Goal: Book appointment/travel/reservation

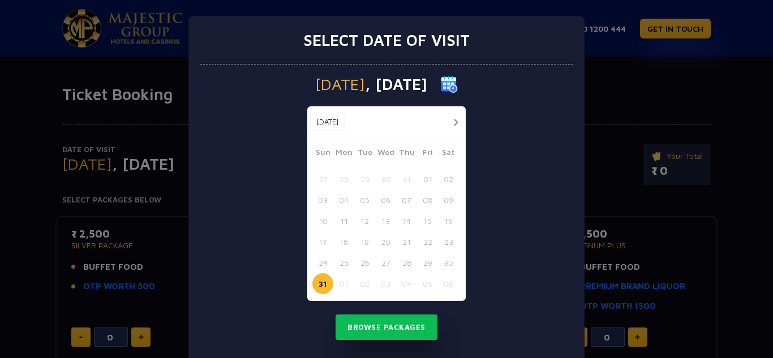
click at [455, 121] on button "button" at bounding box center [456, 122] width 14 height 14
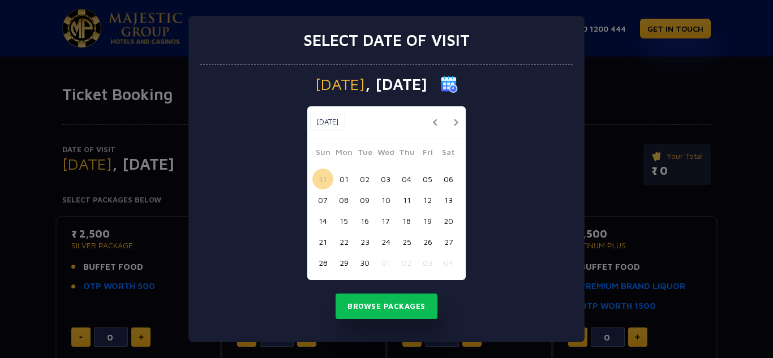
click at [429, 217] on button "19" at bounding box center [427, 221] width 21 height 21
click at [410, 306] on button "Browse Packages" at bounding box center [387, 307] width 102 height 26
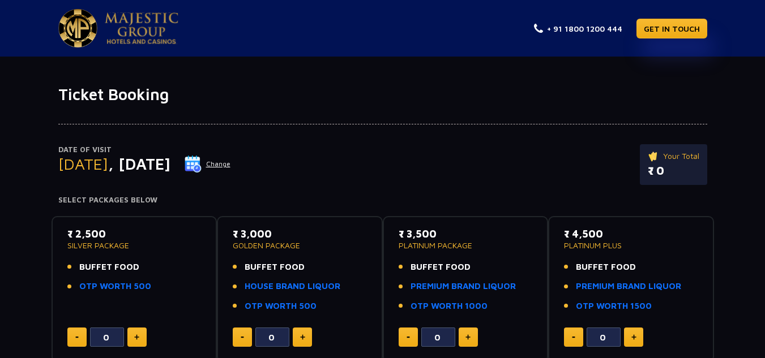
click at [231, 168] on button "Change" at bounding box center [207, 164] width 47 height 18
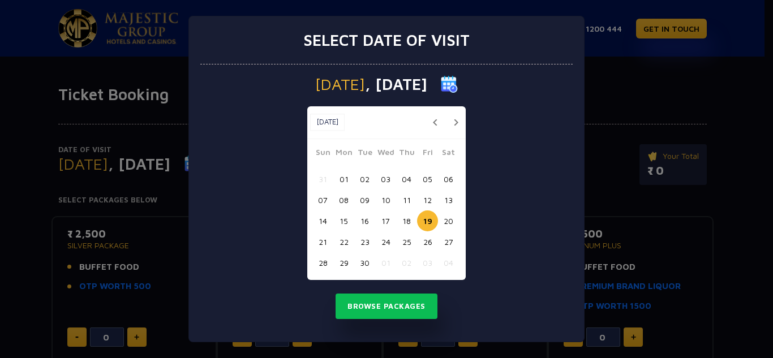
click at [447, 219] on button "20" at bounding box center [448, 221] width 21 height 21
click at [406, 299] on button "Browse Packages" at bounding box center [387, 307] width 102 height 26
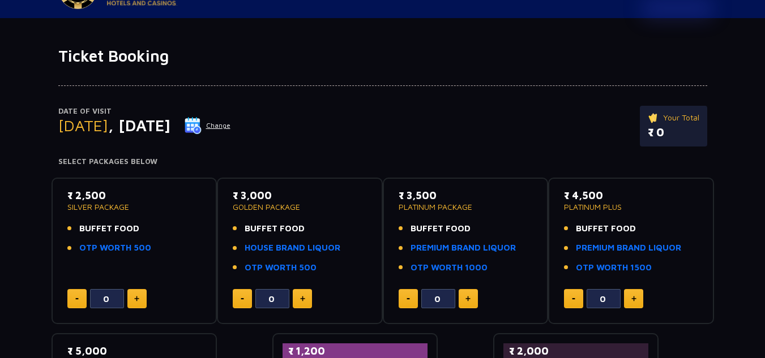
scroll to position [57, 0]
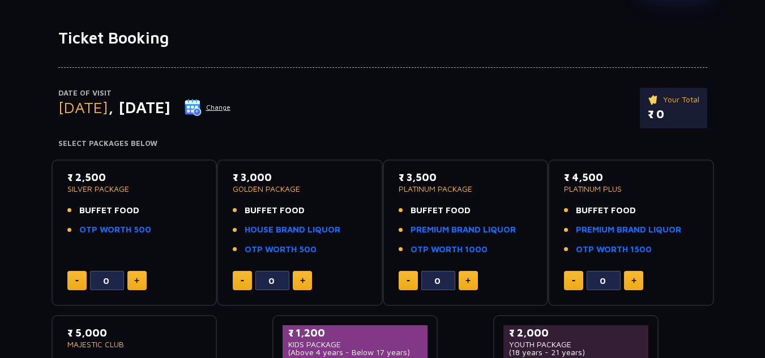
click at [231, 105] on button "Change" at bounding box center [207, 108] width 47 height 18
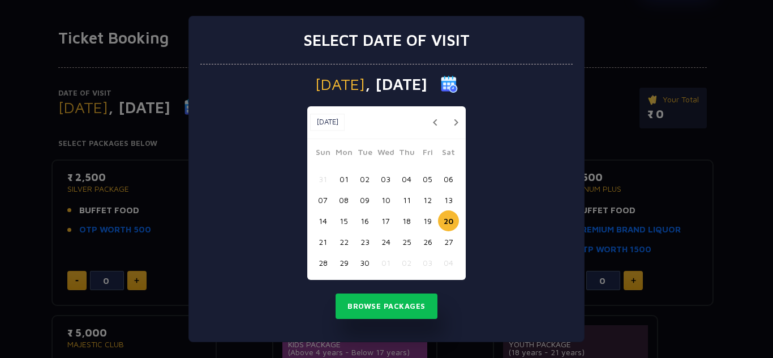
click at [322, 235] on button "21" at bounding box center [322, 242] width 21 height 21
click at [340, 285] on div "[DATE] [DATE] [DATE] Sun Mon Tue Wed Thu Fri Sat 31 01 02 03 04 05 06 07 08 09 …" at bounding box center [386, 204] width 372 height 278
click at [349, 302] on button "Browse Packages" at bounding box center [387, 307] width 102 height 26
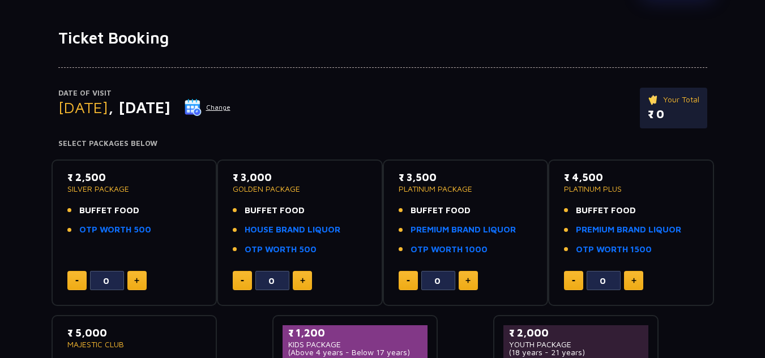
click at [231, 109] on button "Change" at bounding box center [207, 108] width 47 height 18
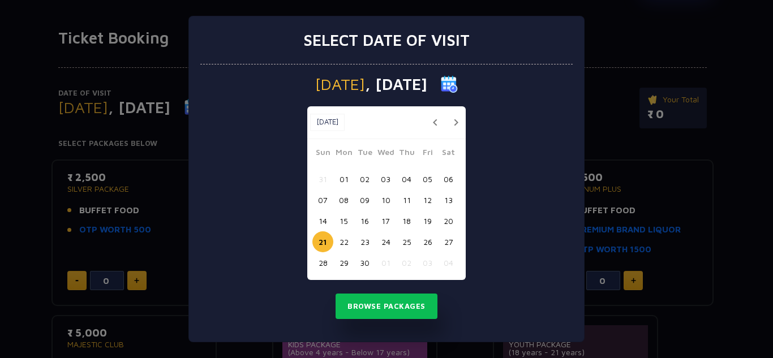
click at [425, 216] on button "19" at bounding box center [427, 221] width 21 height 21
drag, startPoint x: 373, startPoint y: 307, endPoint x: 397, endPoint y: 303, distance: 24.6
click at [387, 311] on button "Browse Packages" at bounding box center [387, 307] width 102 height 26
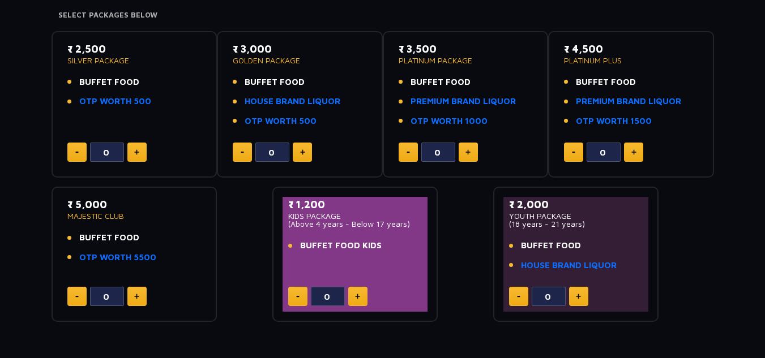
scroll to position [172, 0]
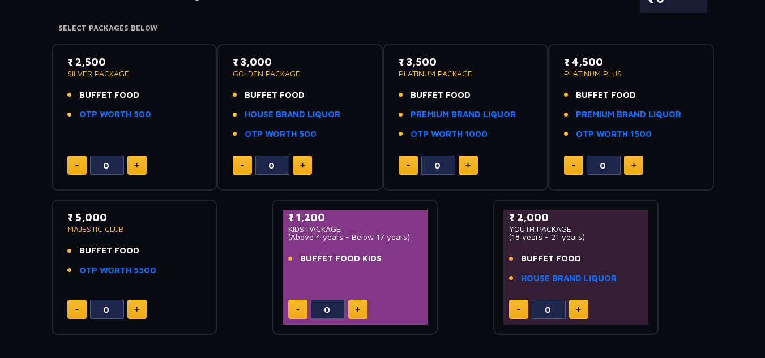
click at [581, 309] on button at bounding box center [578, 309] width 19 height 19
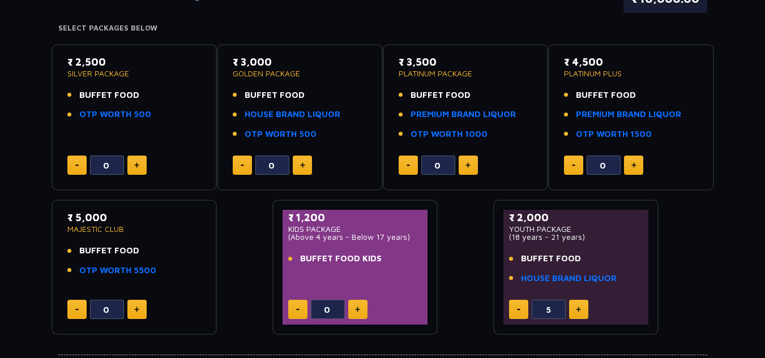
click at [581, 309] on button at bounding box center [578, 309] width 19 height 19
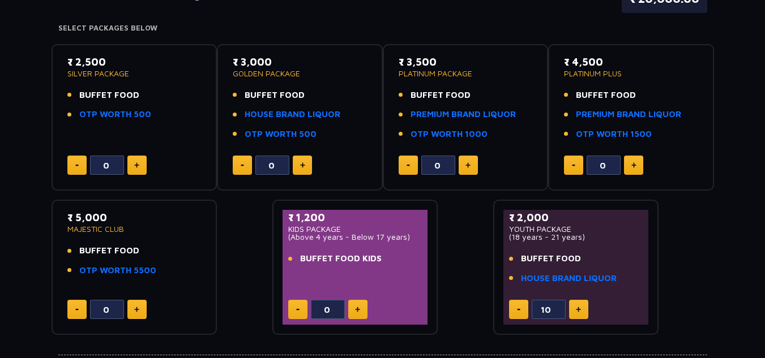
click at [581, 309] on button at bounding box center [578, 309] width 19 height 19
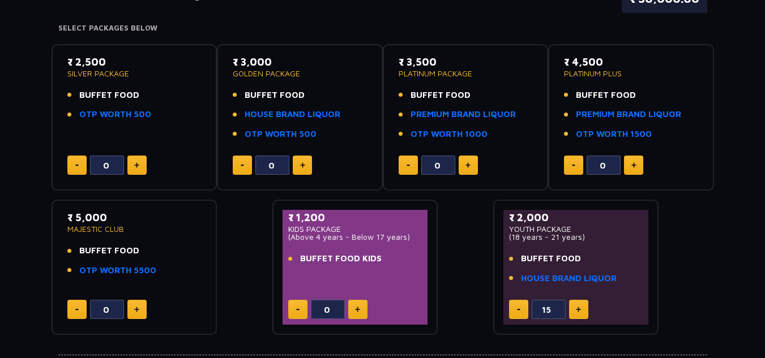
click at [581, 309] on button at bounding box center [578, 309] width 19 height 19
click at [517, 306] on button at bounding box center [518, 309] width 19 height 19
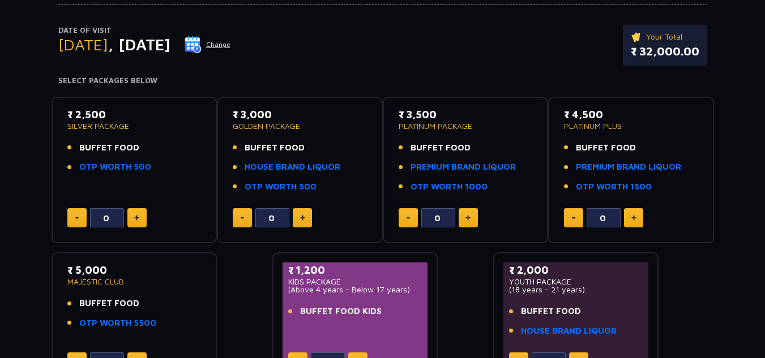
scroll to position [283, 0]
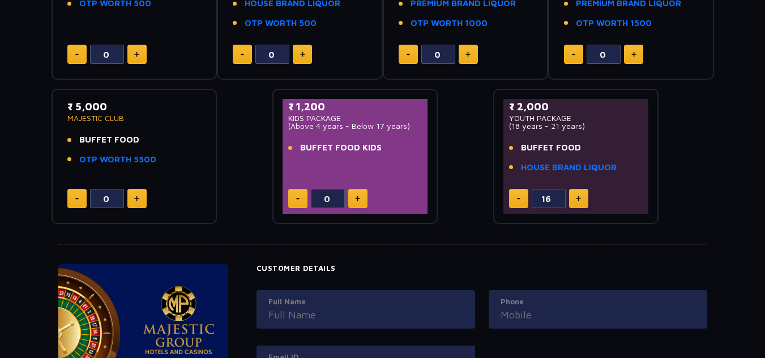
click at [520, 197] on button at bounding box center [518, 198] width 19 height 19
click at [521, 197] on button at bounding box center [518, 198] width 19 height 19
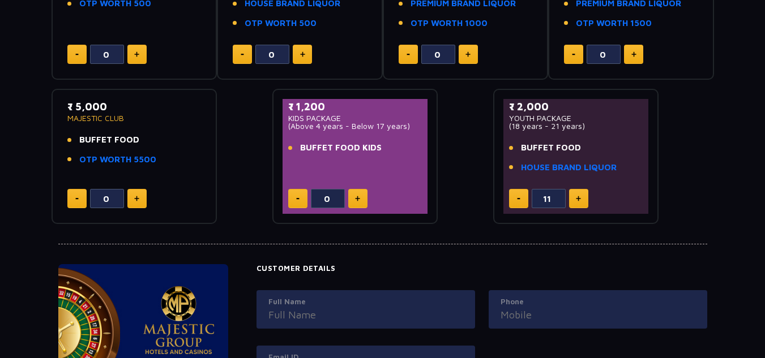
click at [521, 197] on button at bounding box center [518, 198] width 19 height 19
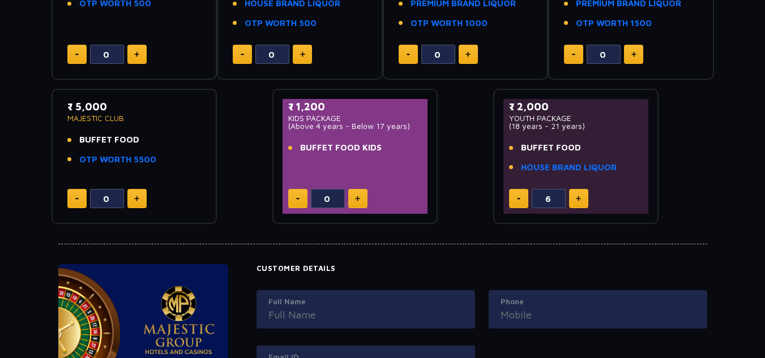
click at [521, 197] on button at bounding box center [518, 198] width 19 height 19
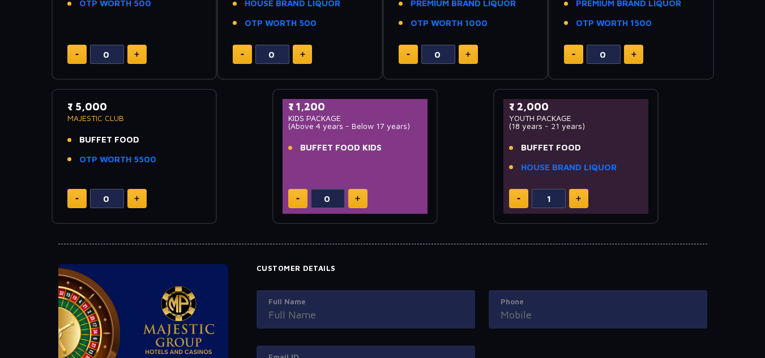
click at [521, 197] on button at bounding box center [518, 198] width 19 height 19
type input "0"
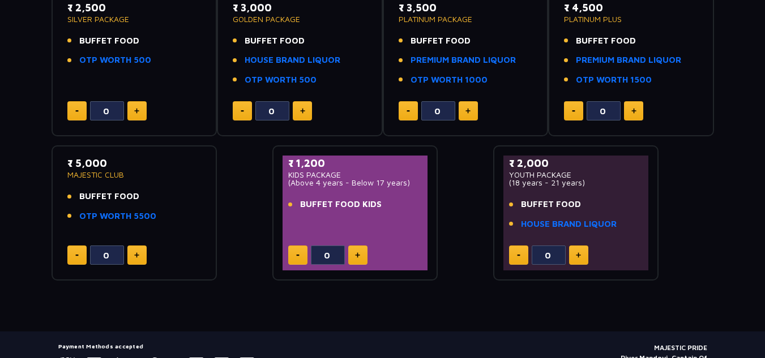
scroll to position [170, 0]
